Goal: Information Seeking & Learning: Learn about a topic

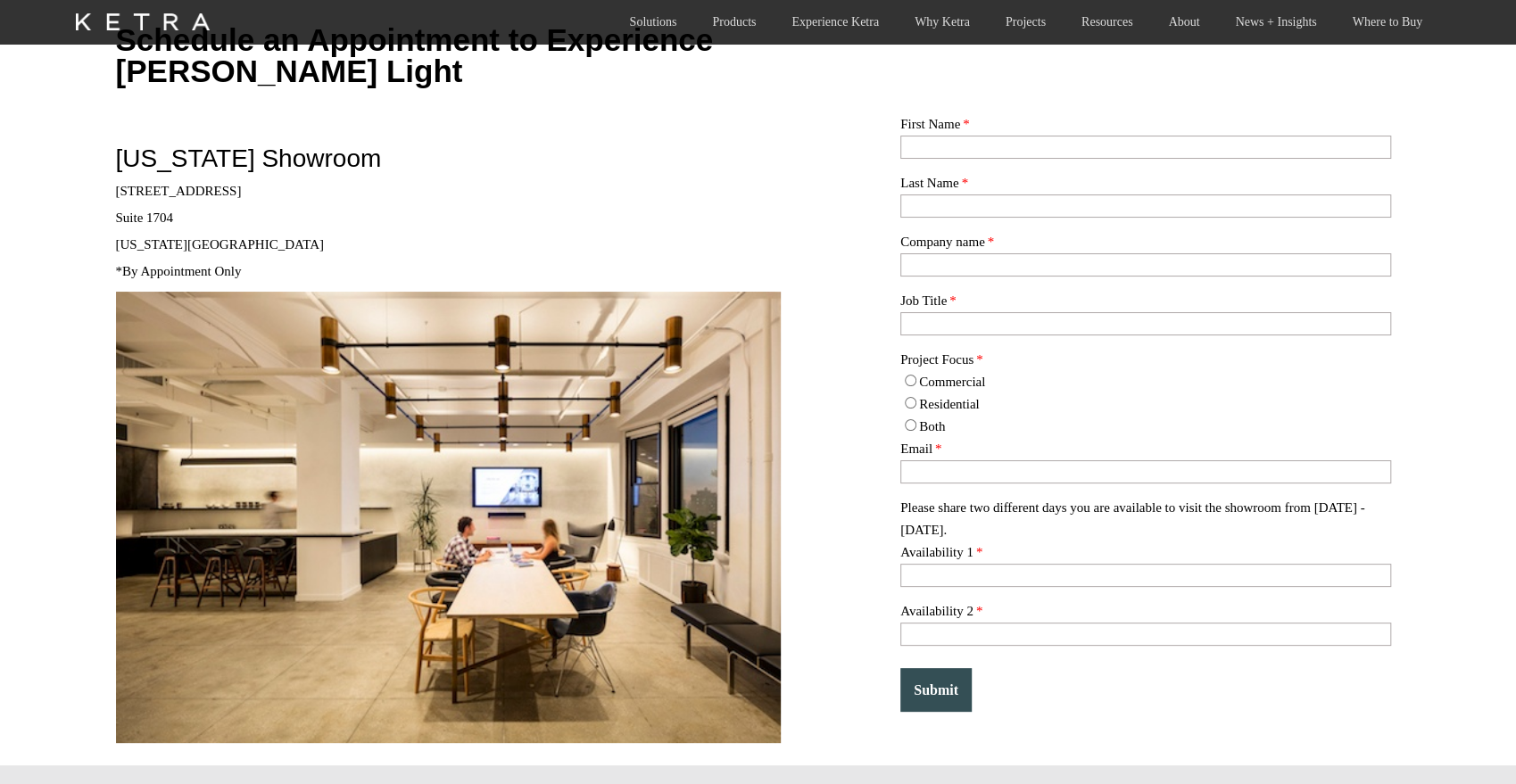
click at [158, 16] on img at bounding box center [143, 22] width 134 height 17
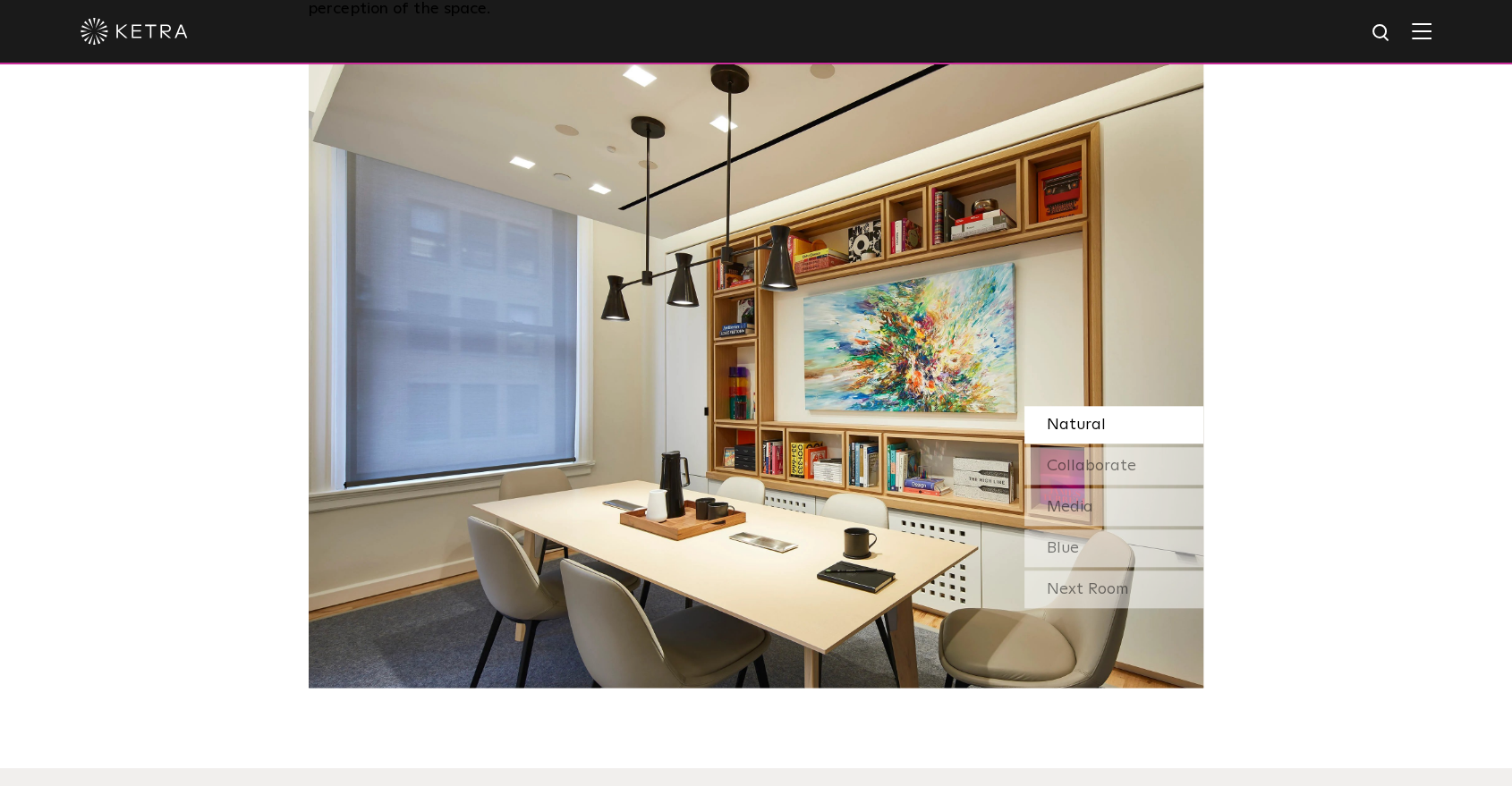
scroll to position [1604, 0]
click at [1101, 463] on span "Collaborate" at bounding box center [1091, 464] width 89 height 16
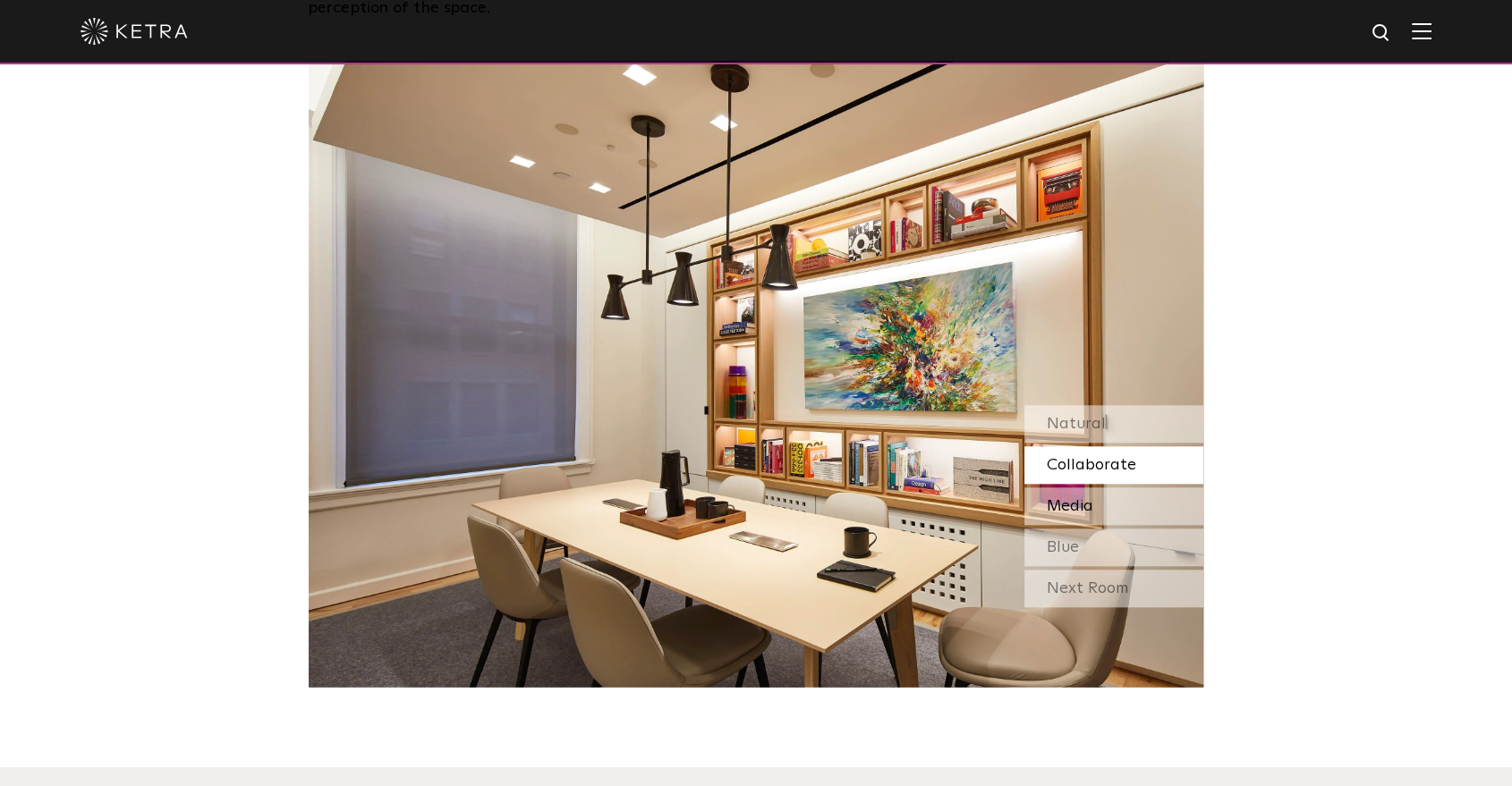
click at [1089, 499] on span "Media" at bounding box center [1070, 505] width 46 height 16
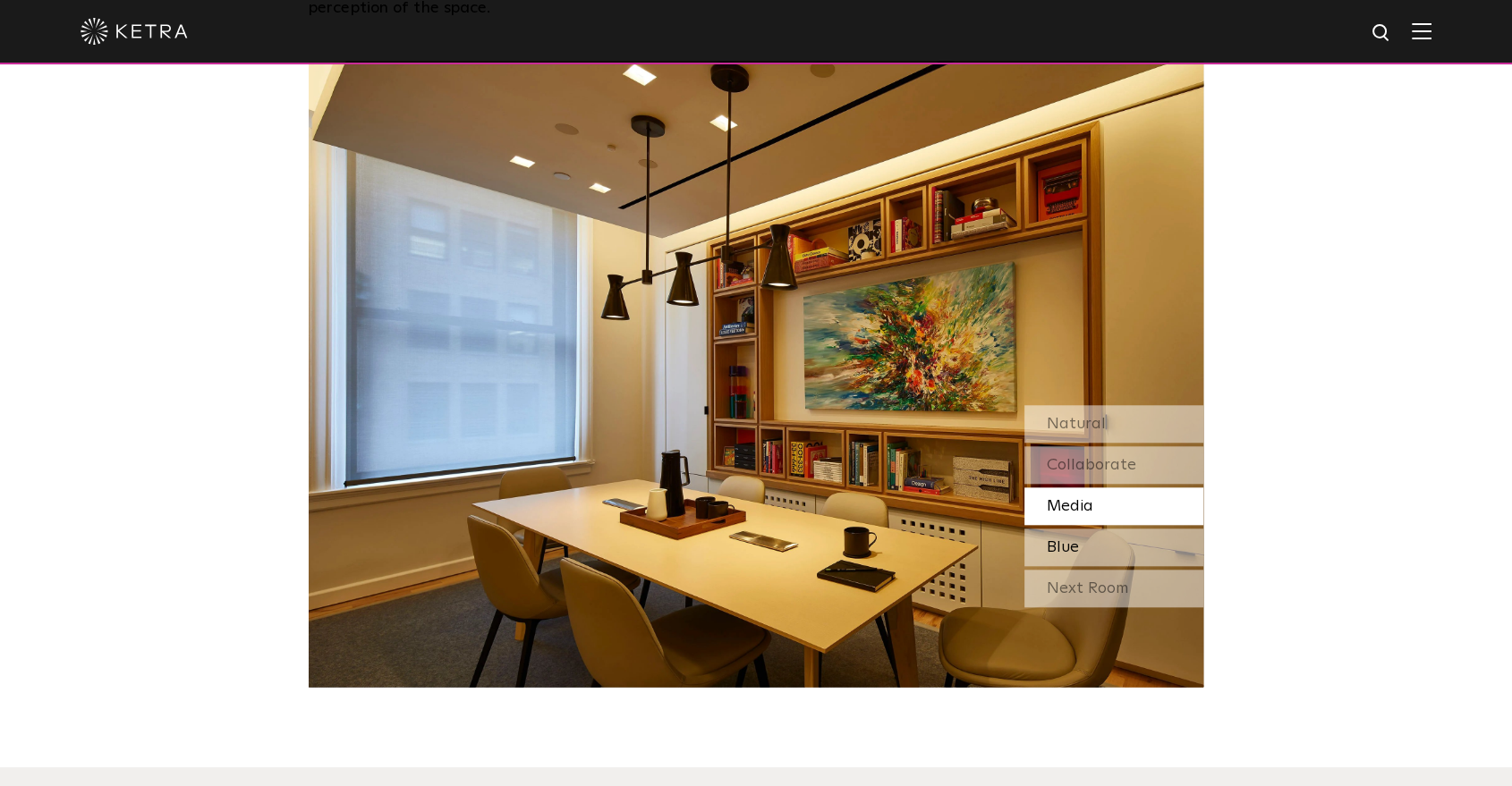
click at [1088, 552] on div "Blue" at bounding box center [1114, 547] width 179 height 38
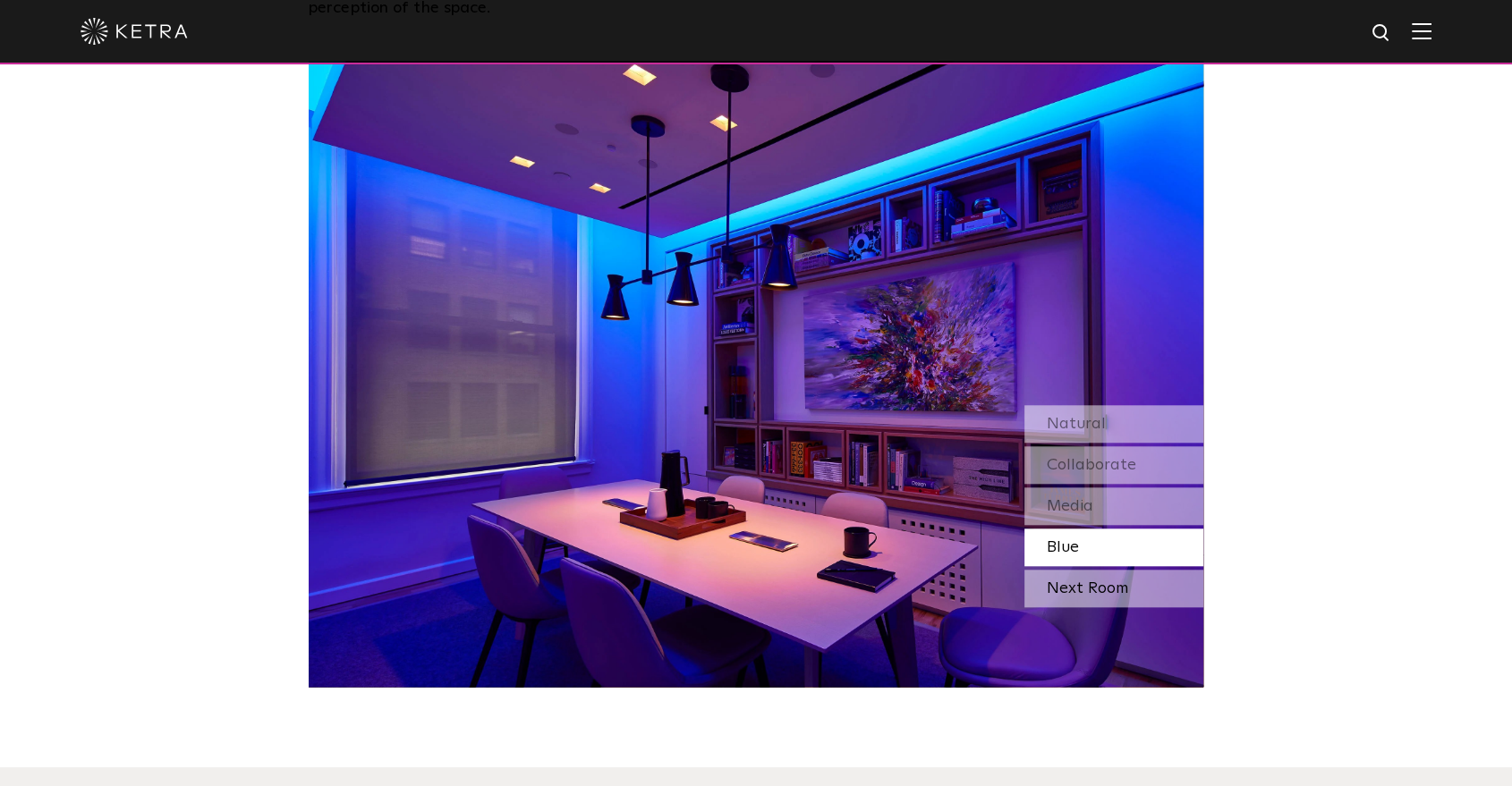
click at [1079, 592] on div "Next Room" at bounding box center [1114, 588] width 179 height 38
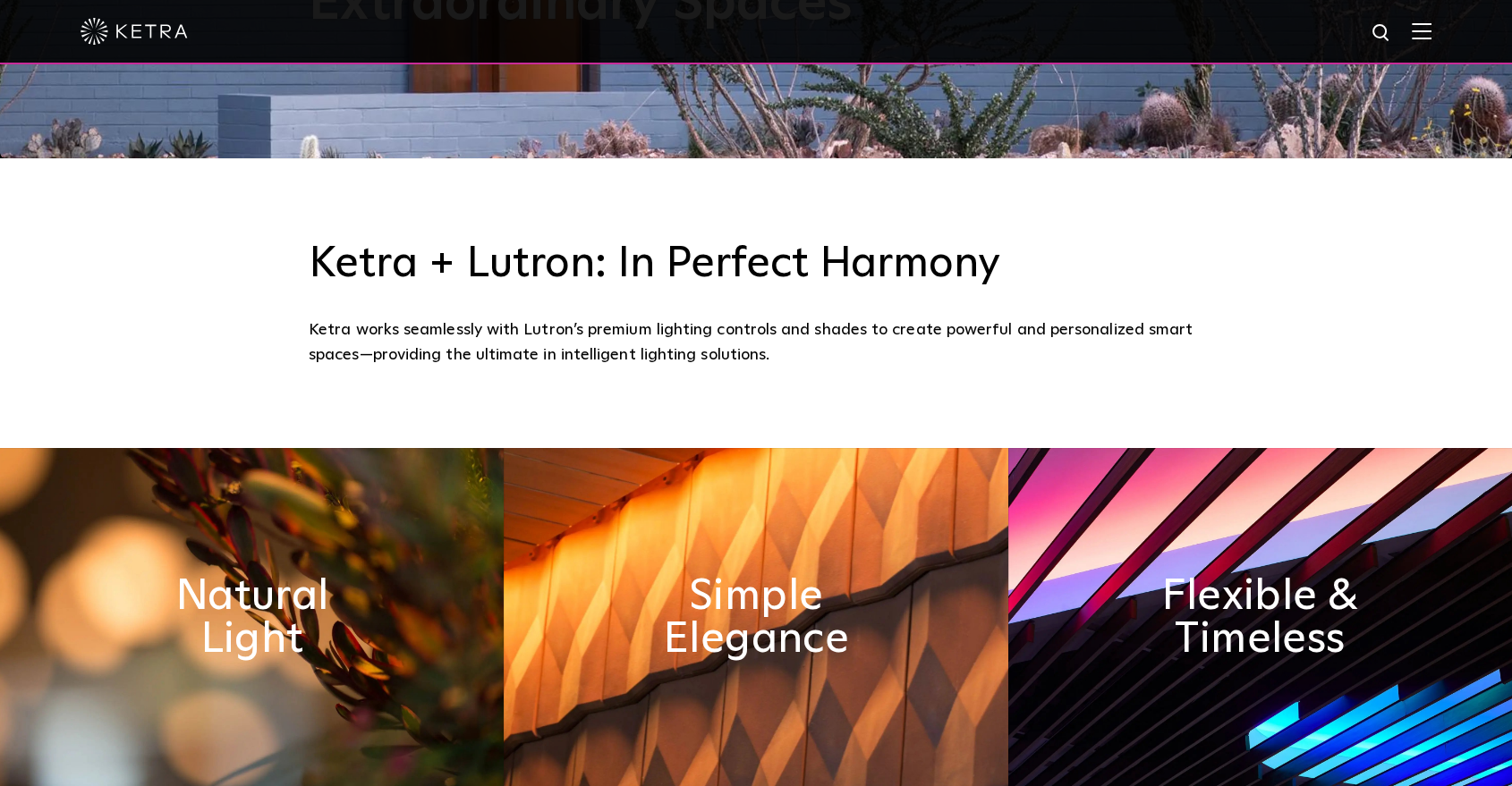
scroll to position [0, 0]
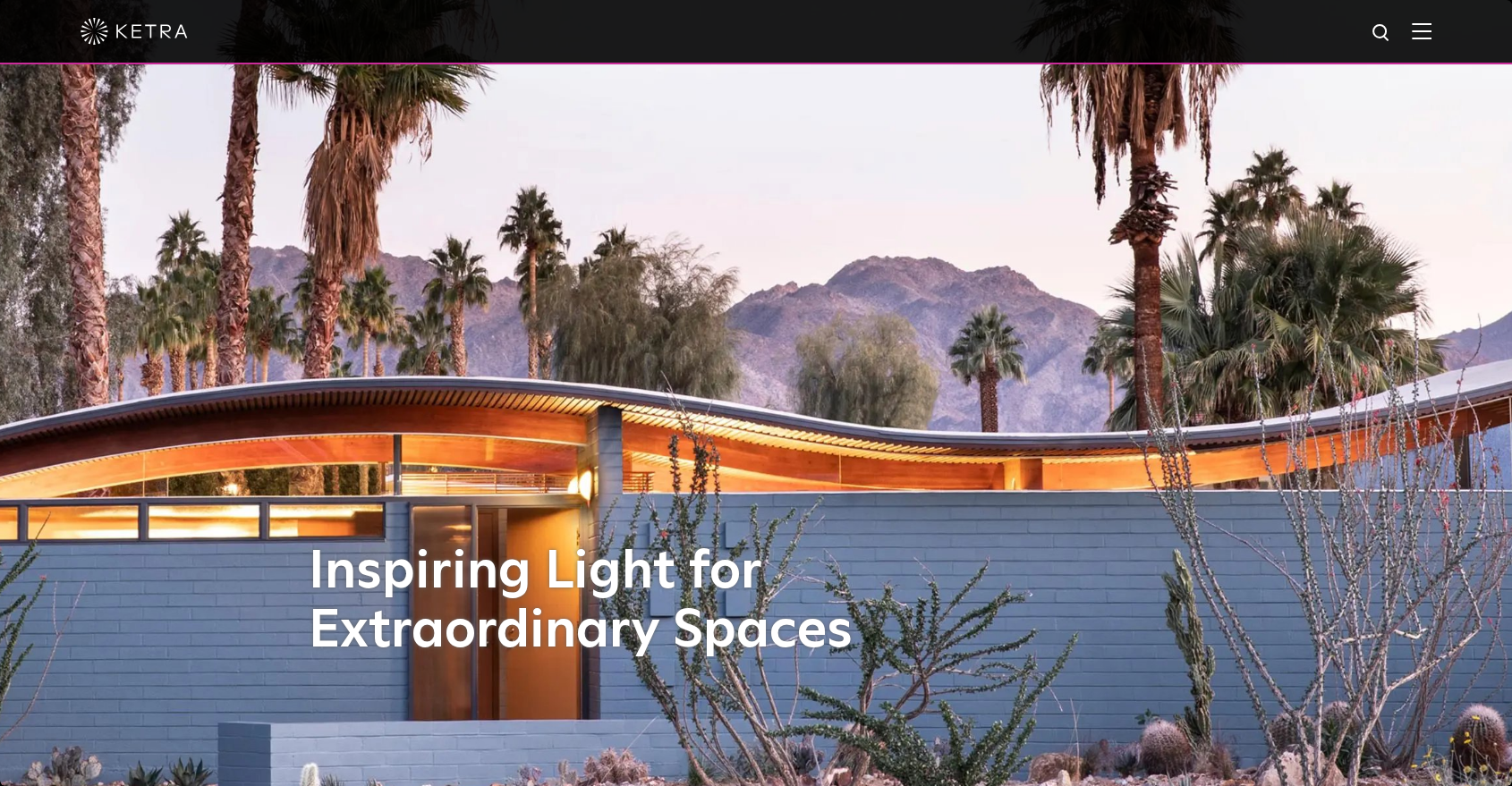
click at [1431, 31] on img at bounding box center [1421, 31] width 20 height 17
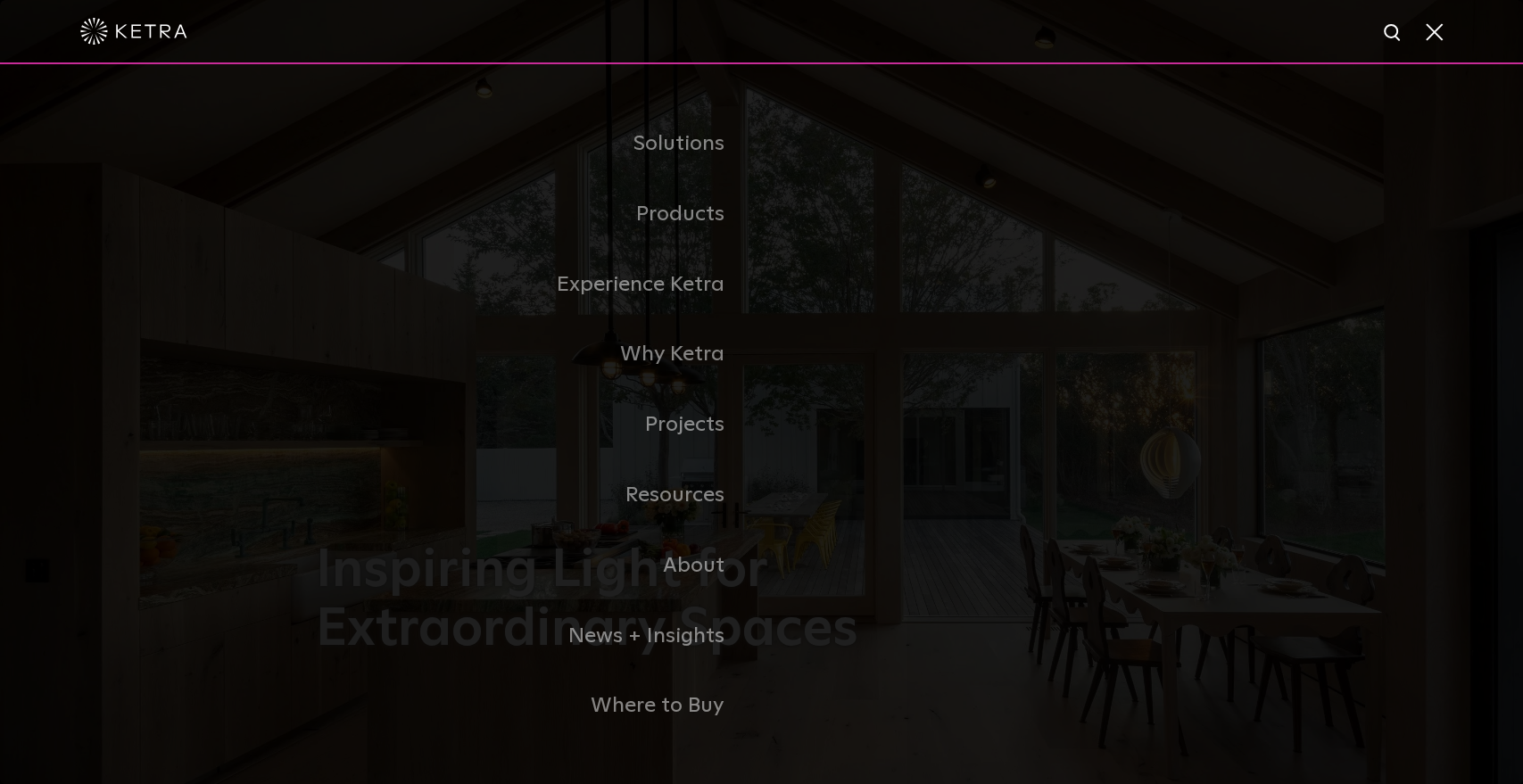
click at [1433, 33] on span at bounding box center [1432, 31] width 20 height 18
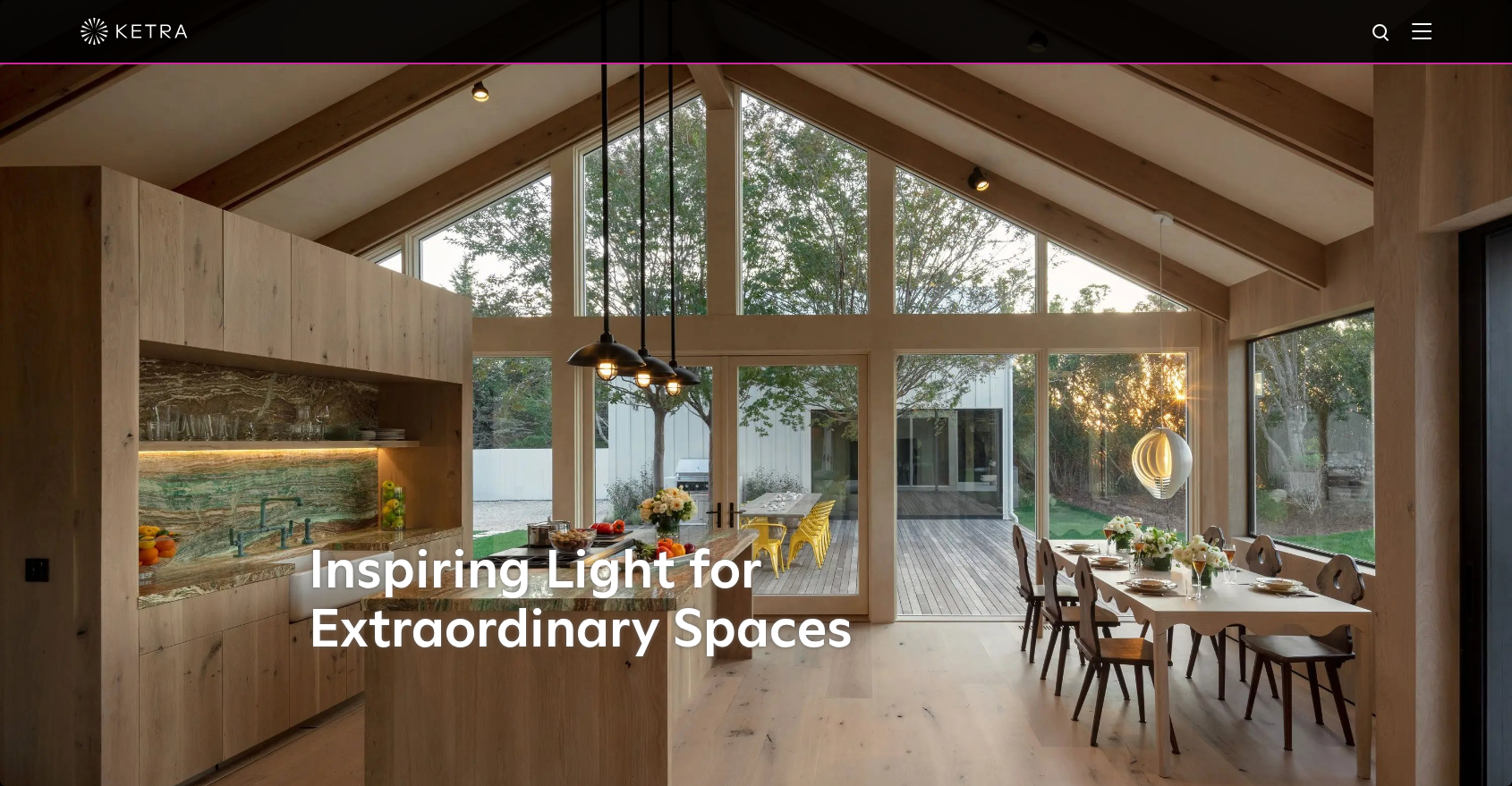
click at [1431, 27] on img at bounding box center [1421, 31] width 20 height 17
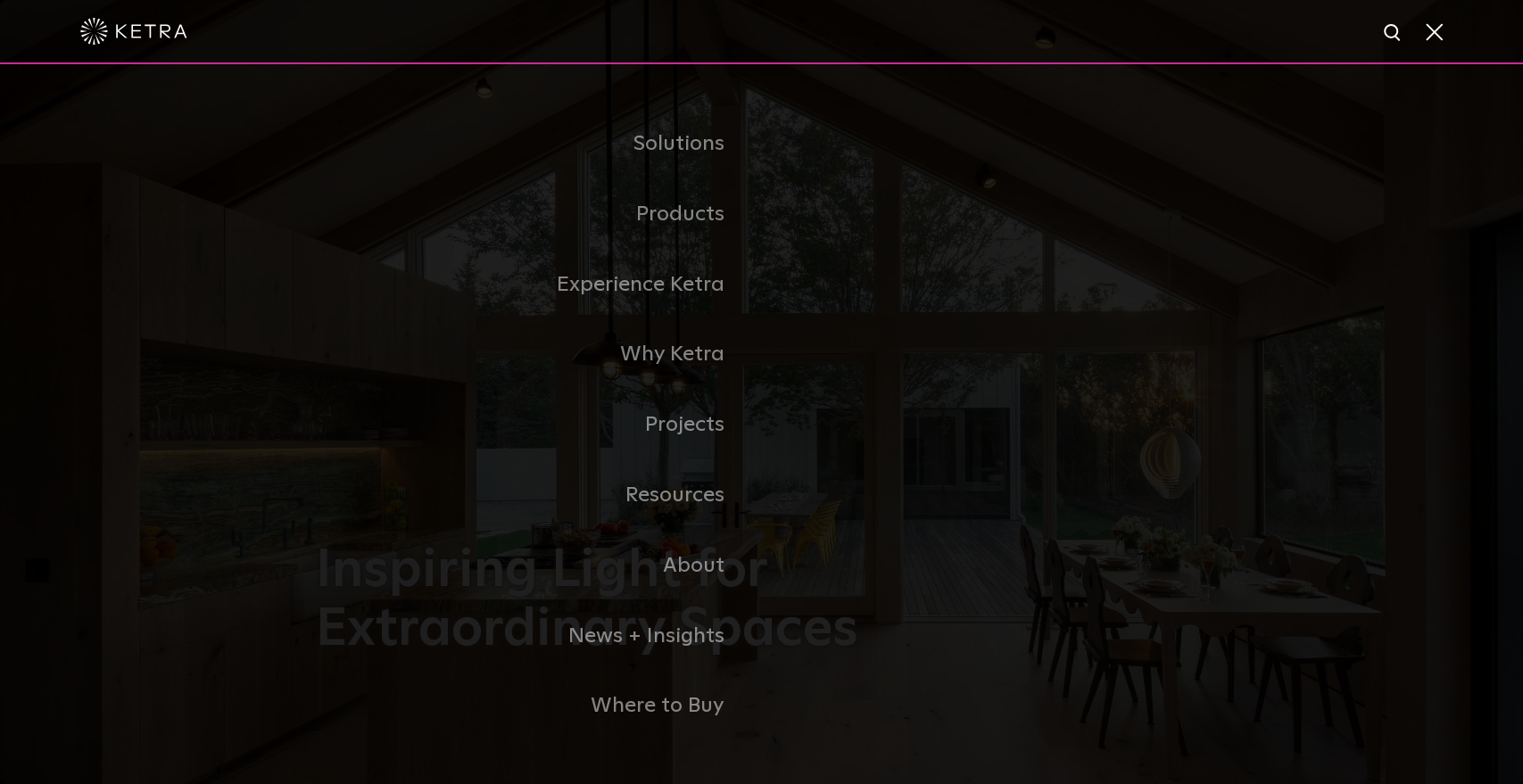
click at [1437, 35] on span at bounding box center [1432, 31] width 20 height 18
